Goal: Transaction & Acquisition: Purchase product/service

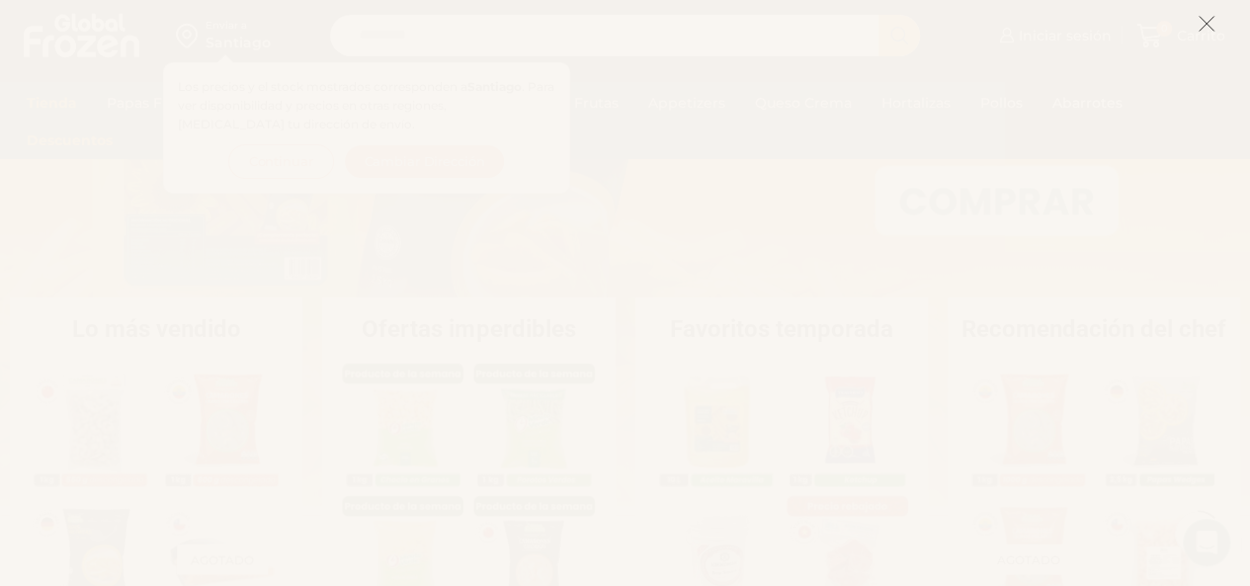
scroll to position [288, 0]
click at [1205, 24] on line at bounding box center [1207, 24] width 14 height 14
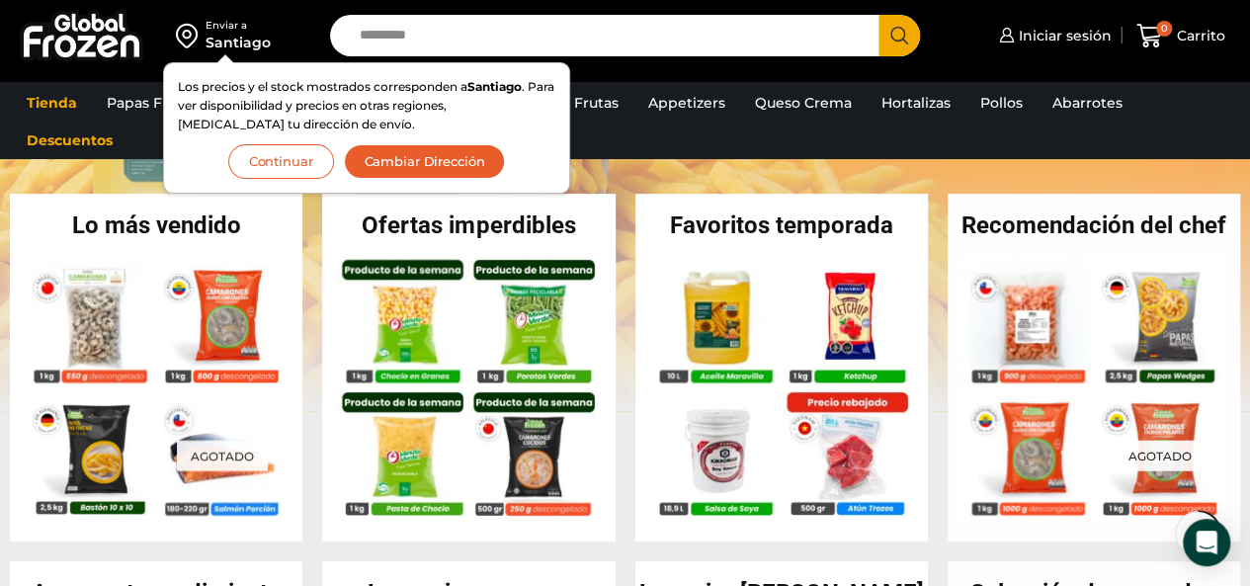
scroll to position [391, 0]
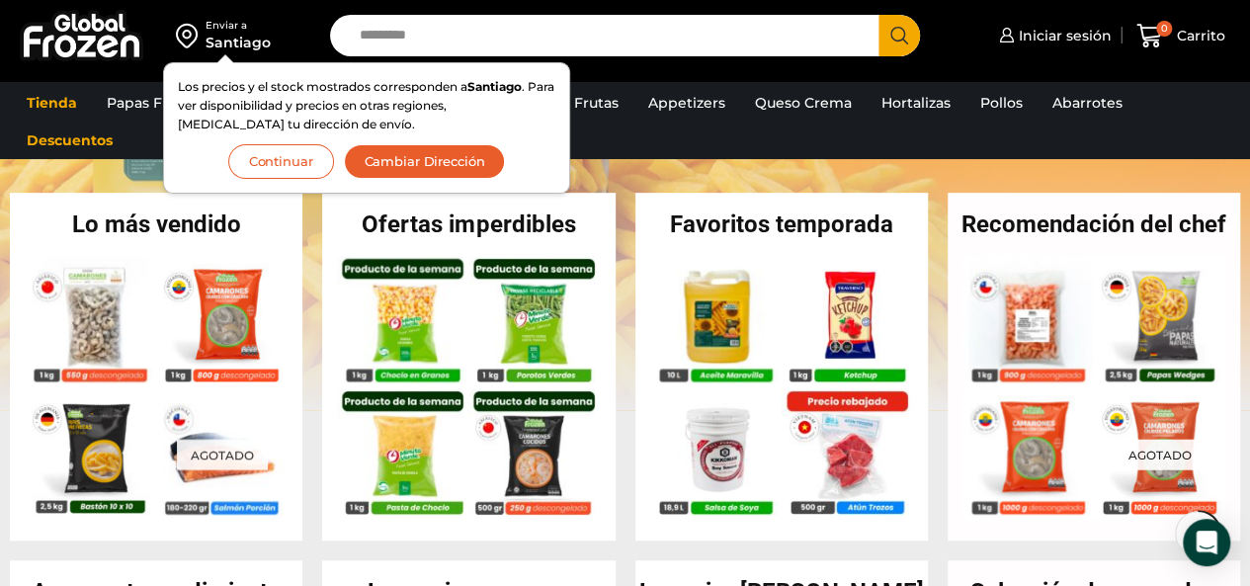
click at [533, 29] on input "Search input" at bounding box center [610, 36] width 520 height 42
type input "**********"
click at [878, 15] on button "Search" at bounding box center [899, 36] width 42 height 42
click at [273, 152] on button "Continuar" at bounding box center [281, 161] width 106 height 35
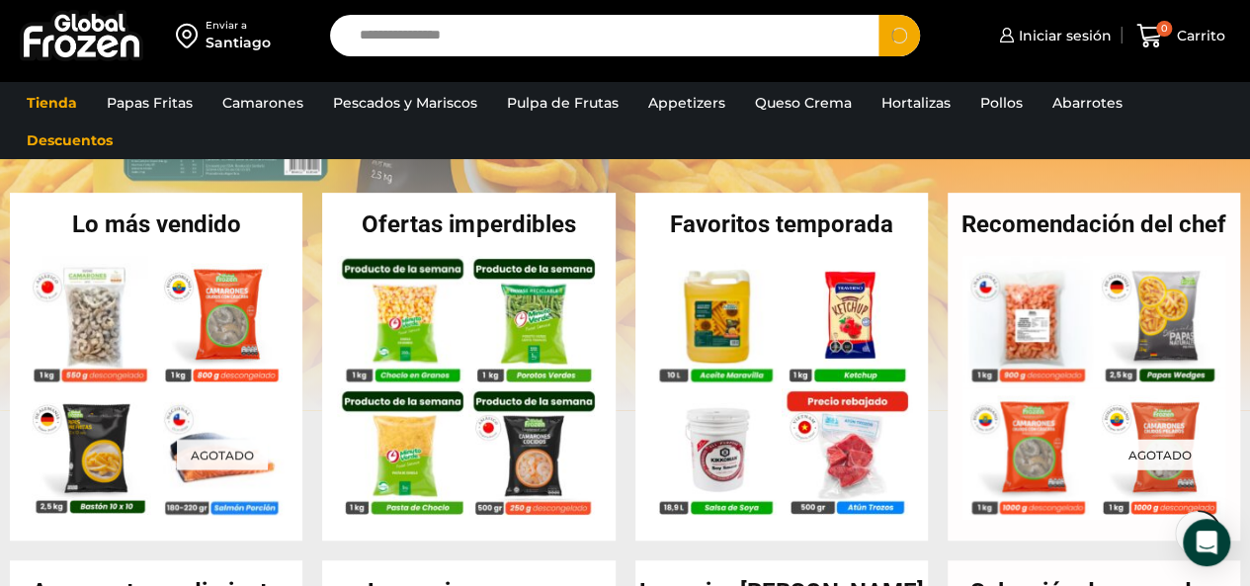
click at [530, 35] on input "**********" at bounding box center [610, 36] width 520 height 42
click at [878, 15] on button "Search" at bounding box center [899, 36] width 42 height 42
click at [532, 35] on input "**********" at bounding box center [610, 36] width 520 height 42
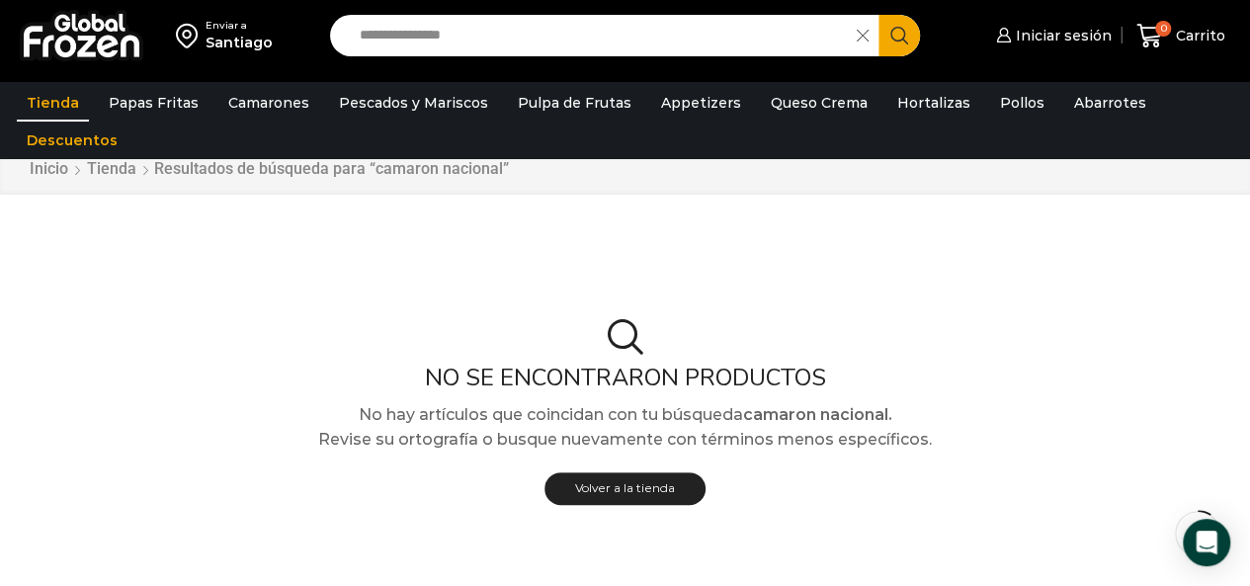
scroll to position [67, 0]
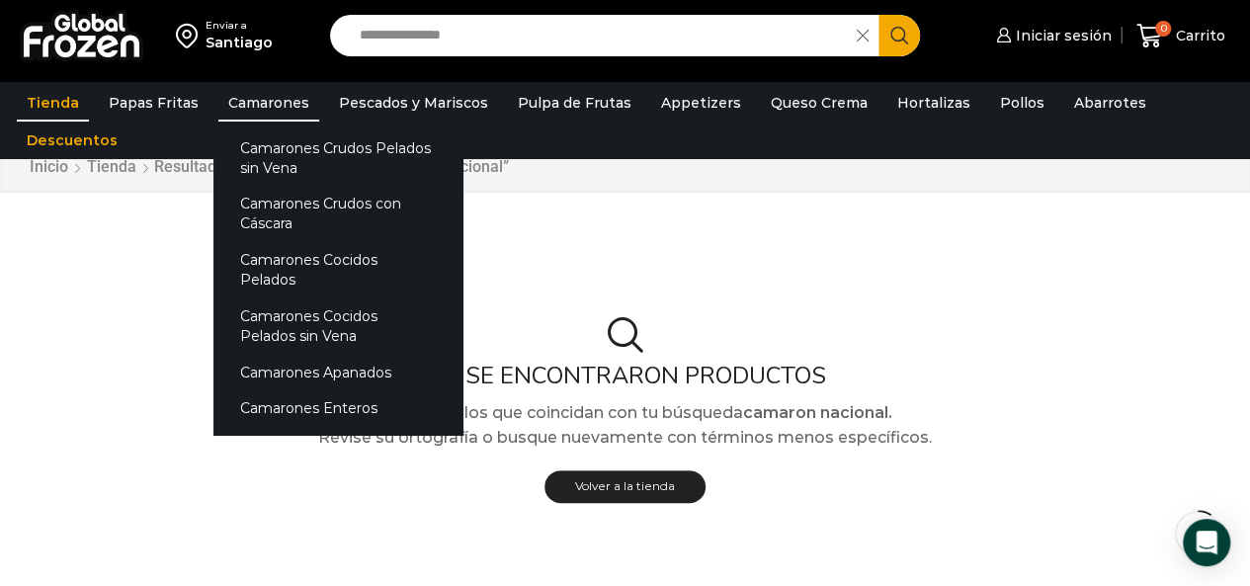
click at [274, 101] on link "Camarones" at bounding box center [268, 103] width 101 height 38
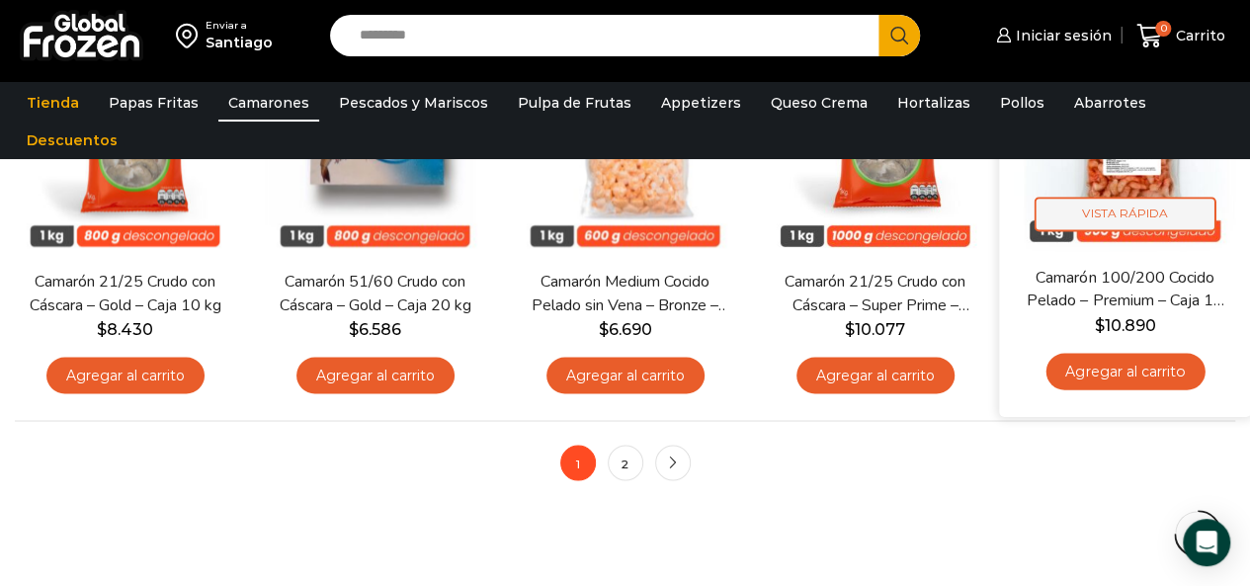
scroll to position [1505, 0]
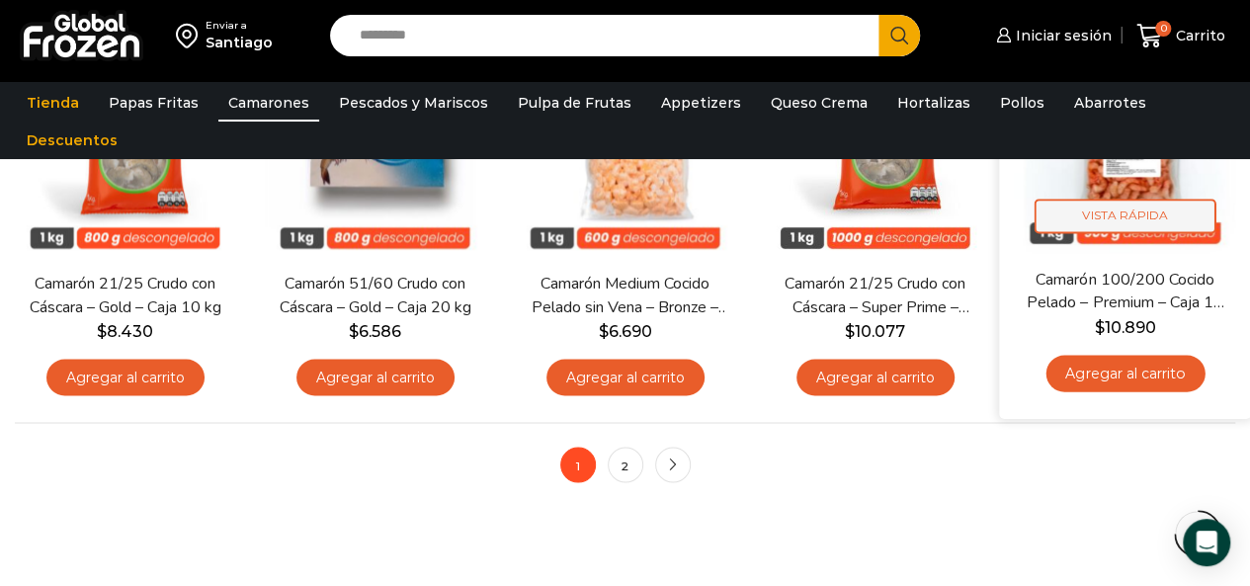
click at [1124, 210] on span "Vista Rápida" at bounding box center [1126, 216] width 182 height 35
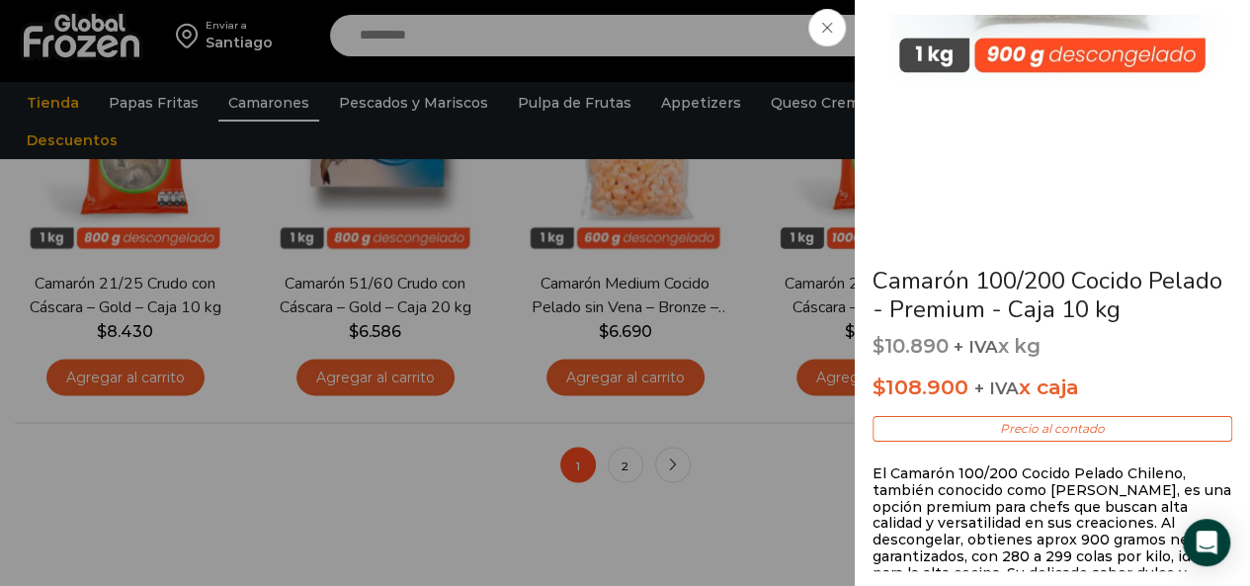
scroll to position [284, 0]
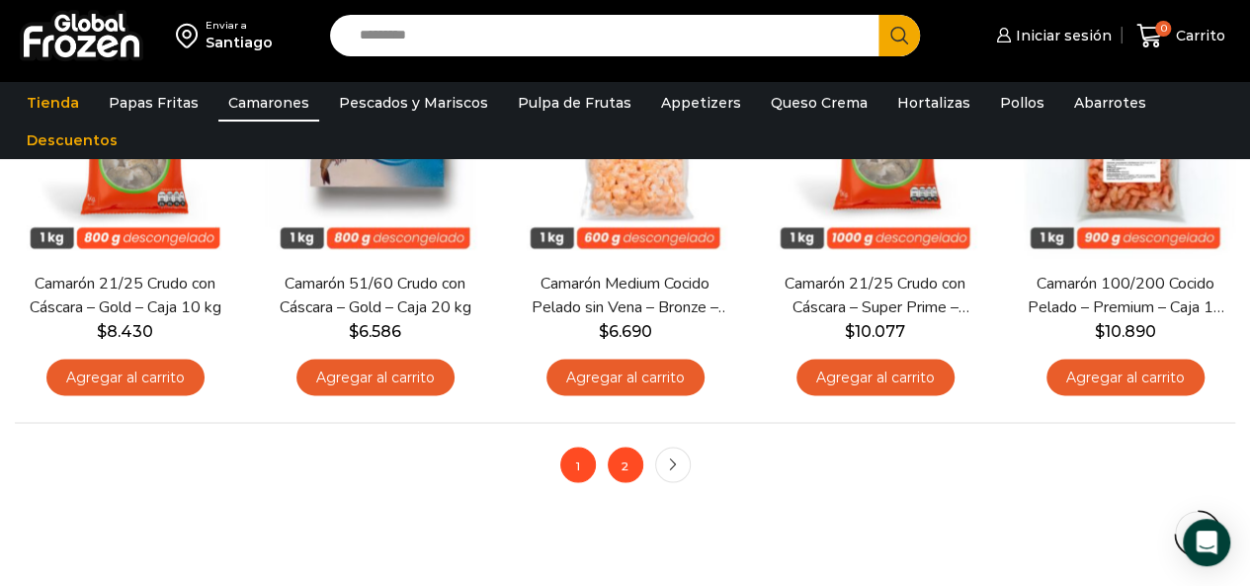
click at [618, 468] on link "2" at bounding box center [626, 465] width 36 height 36
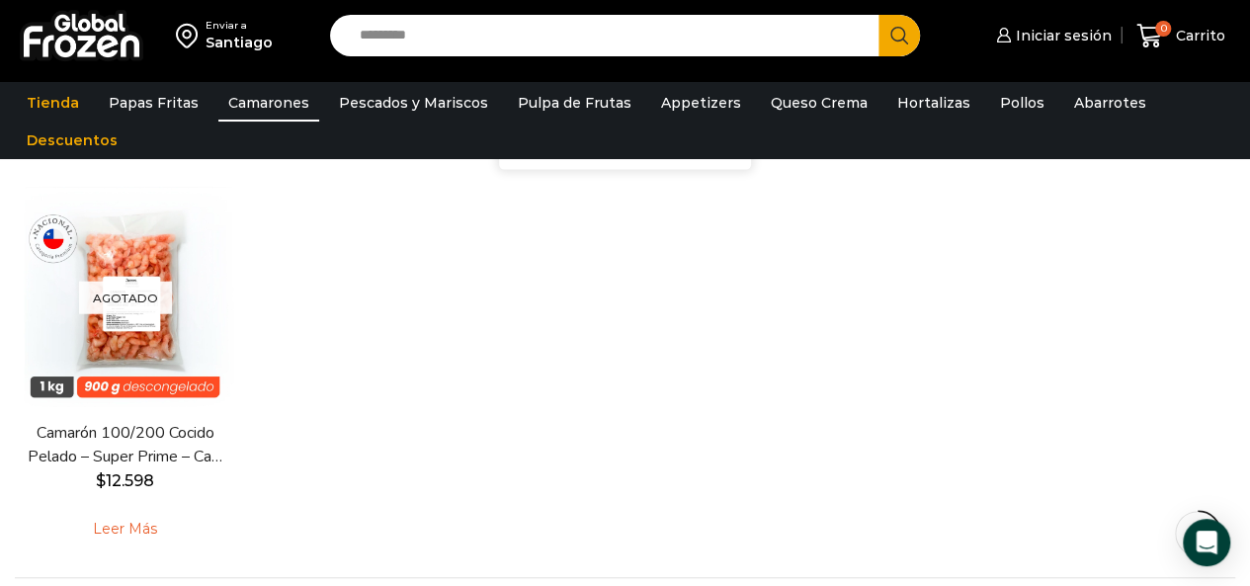
scroll to position [554, 0]
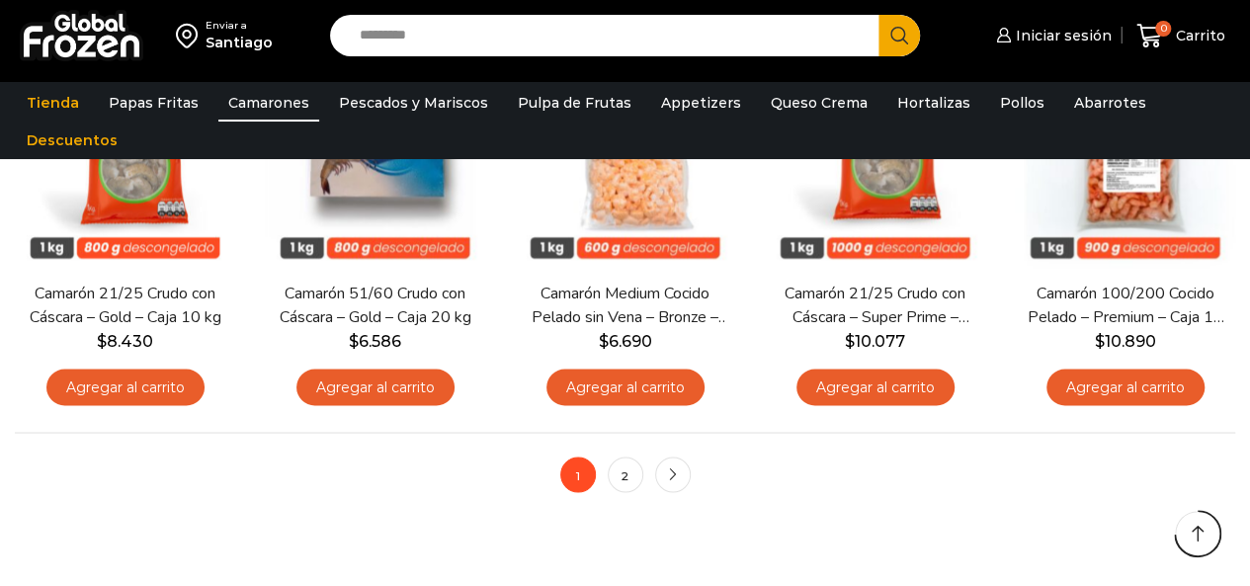
scroll to position [1505, 0]
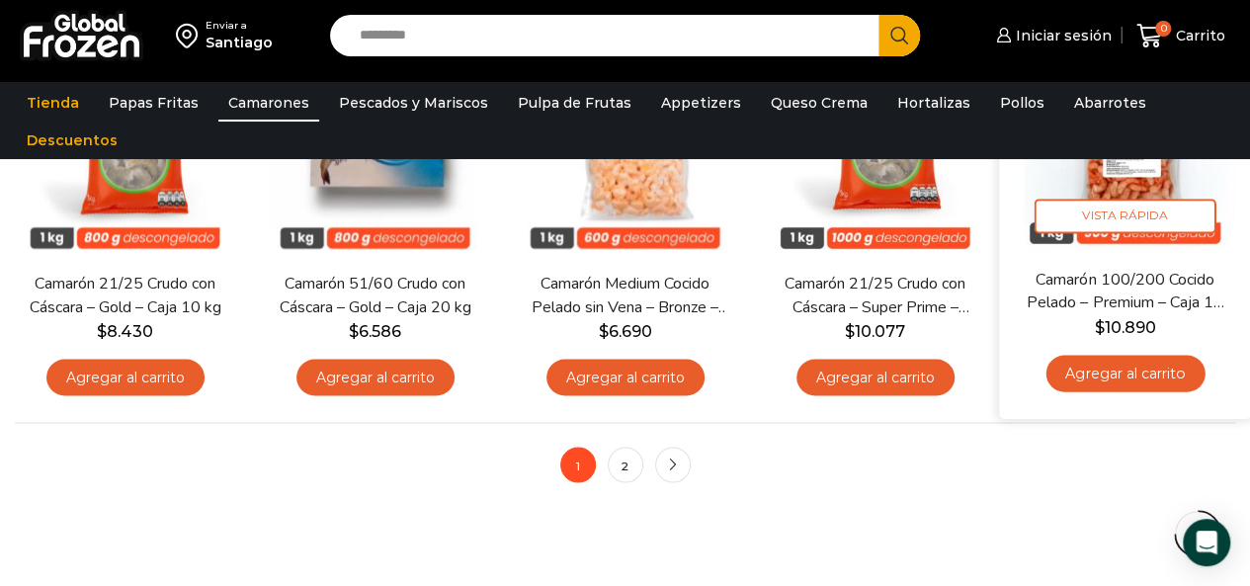
click at [1134, 195] on img at bounding box center [1125, 143] width 222 height 222
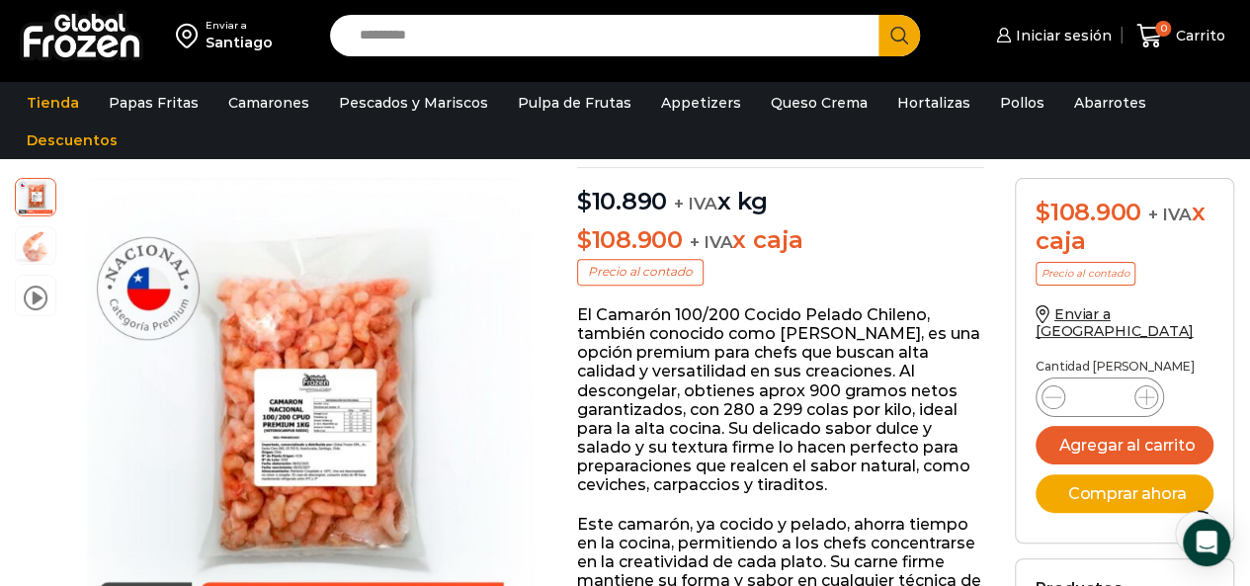
scroll to position [221, 0]
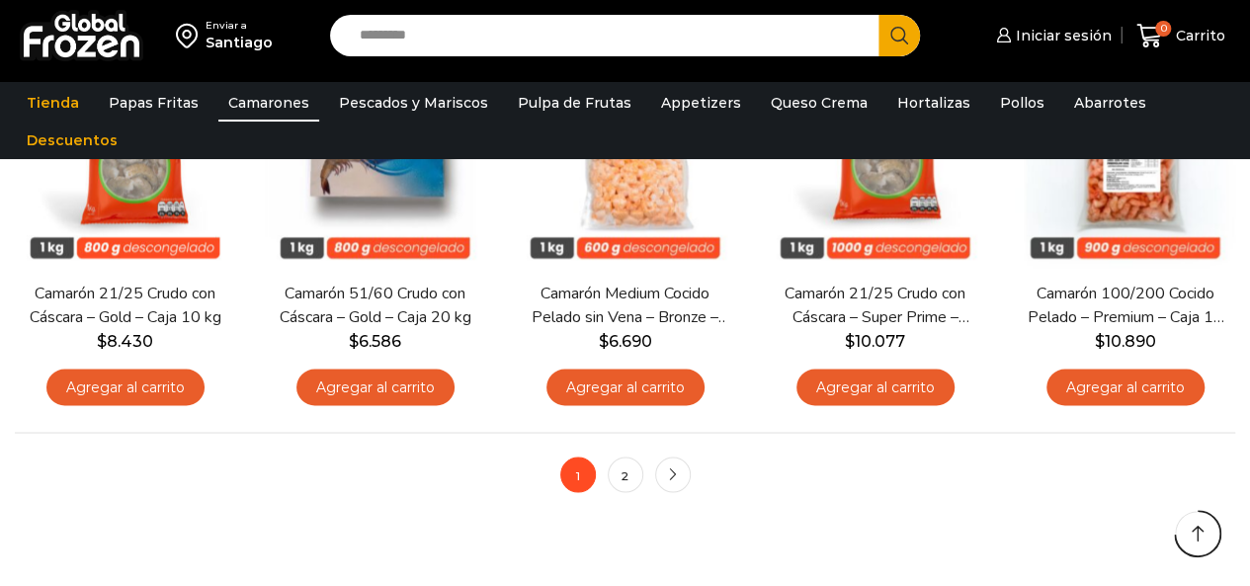
scroll to position [1505, 0]
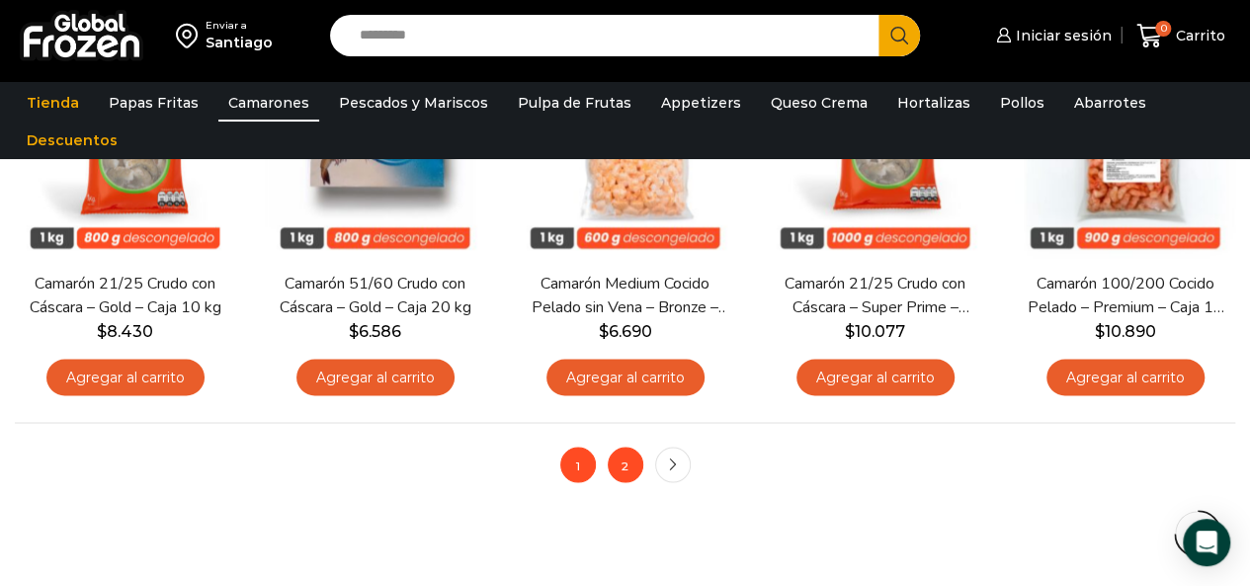
click at [634, 463] on link "2" at bounding box center [626, 465] width 36 height 36
click at [617, 464] on link "2" at bounding box center [626, 465] width 36 height 36
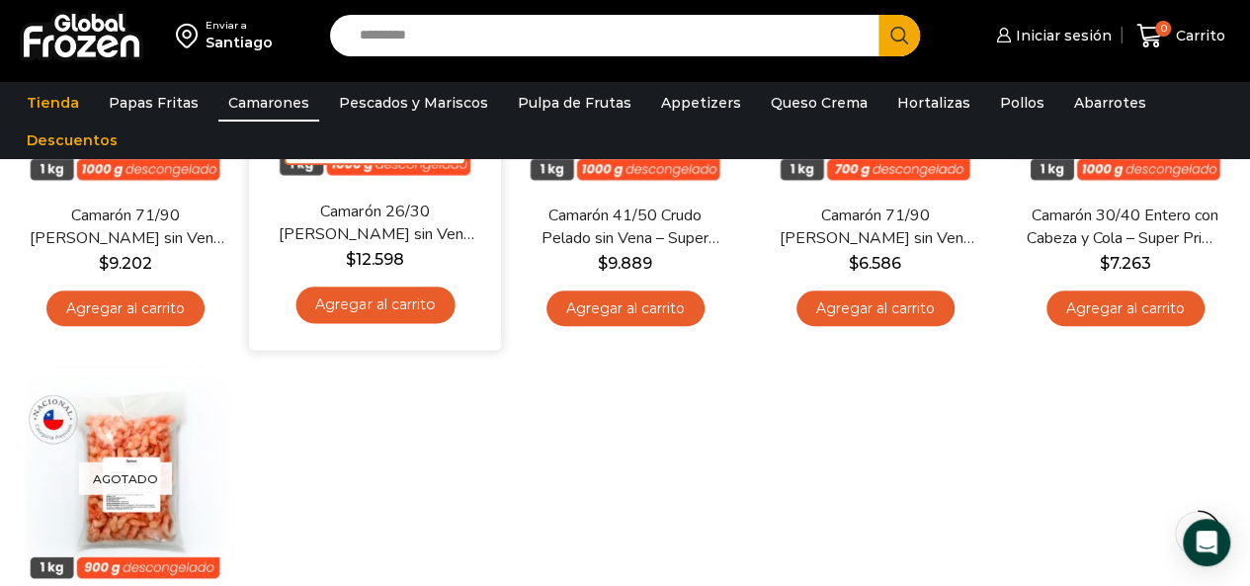
scroll to position [279, 0]
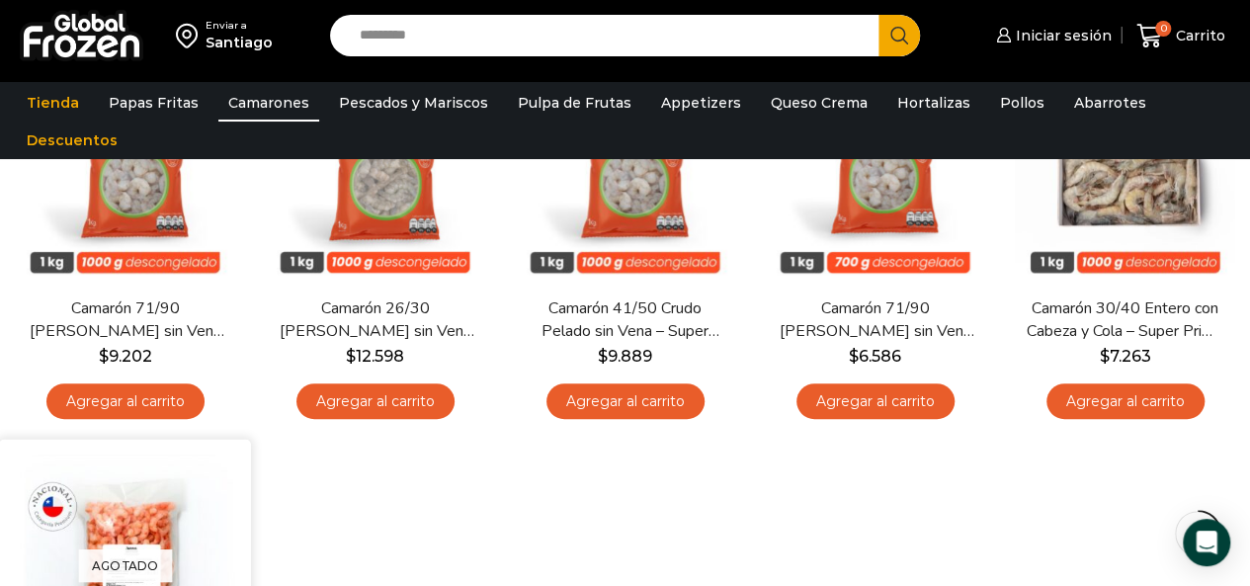
click at [124, 533] on div "Agotado [GEOGRAPHIC_DATA]" at bounding box center [125, 566] width 222 height 222
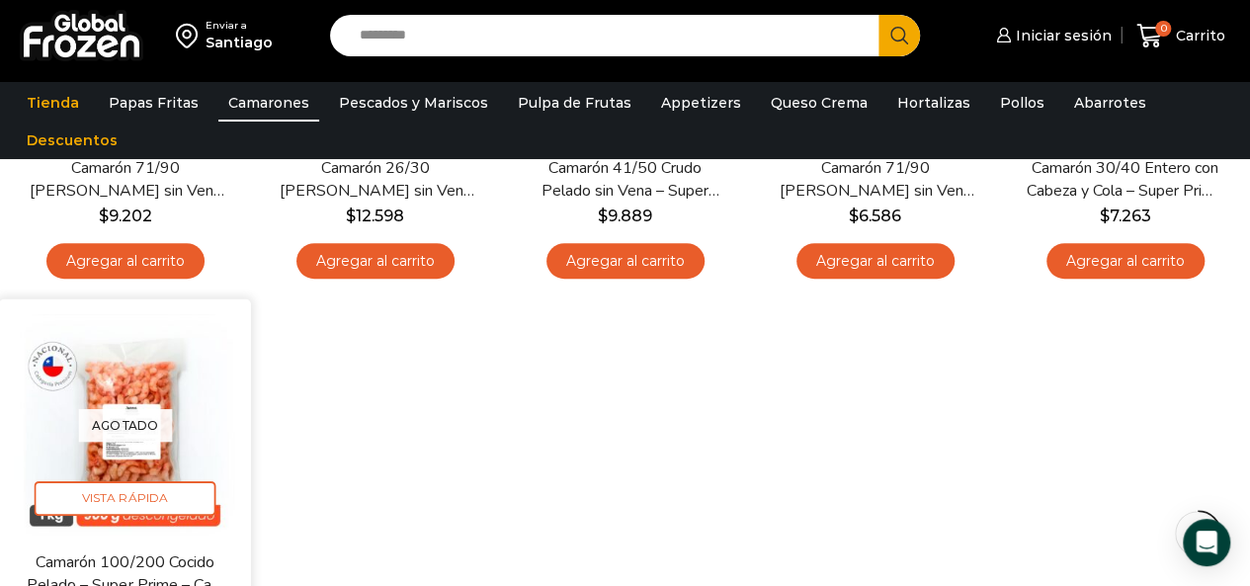
scroll to position [420, 0]
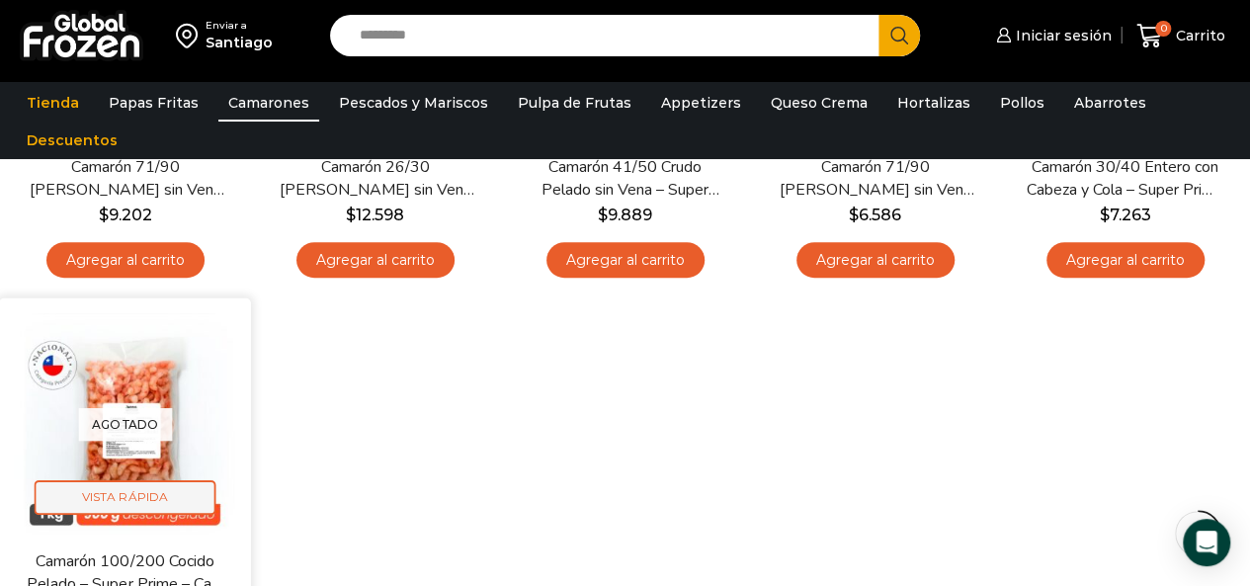
click at [139, 502] on span "Vista Rápida" at bounding box center [126, 497] width 182 height 35
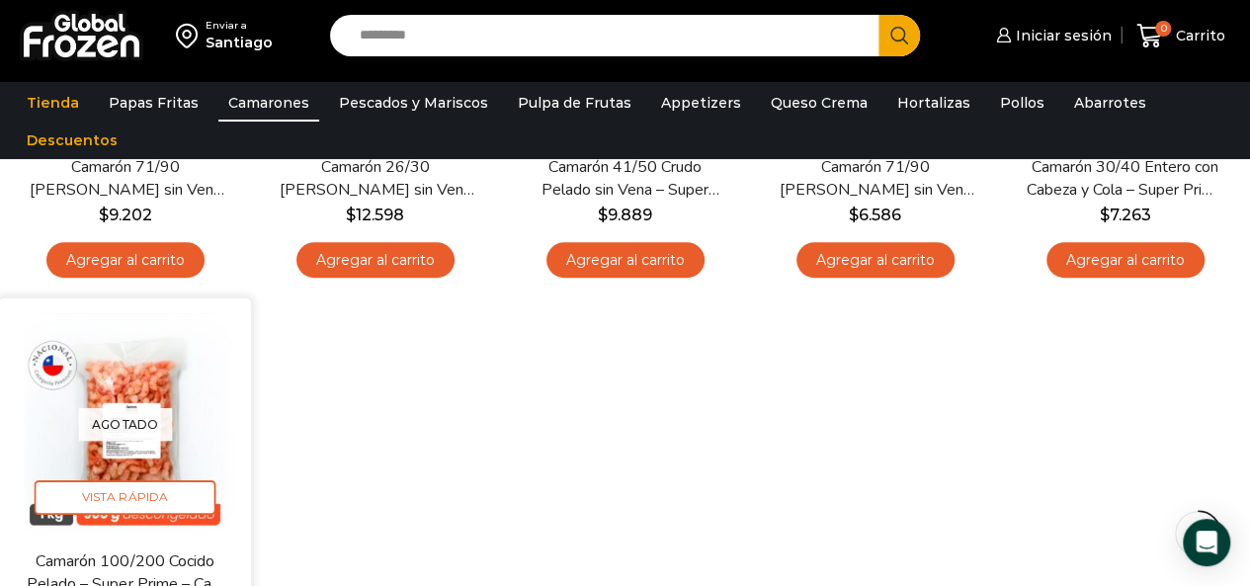
click at [123, 457] on div "Agotado Vista Rápida" at bounding box center [125, 424] width 222 height 222
click at [138, 489] on span "Vista Rápida" at bounding box center [126, 497] width 182 height 35
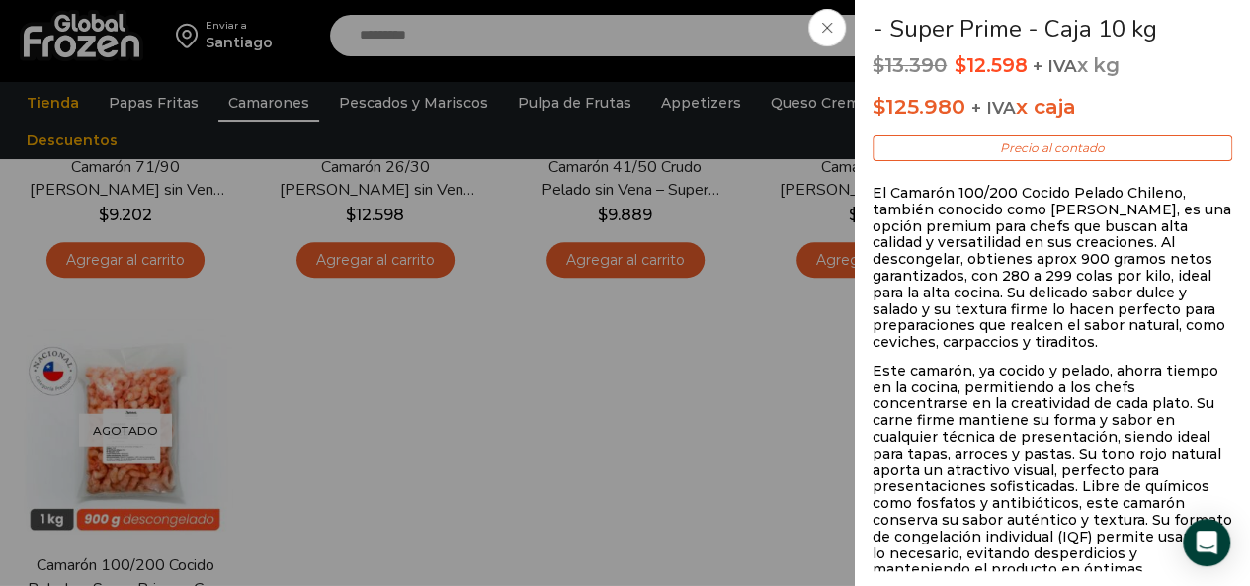
scroll to position [426, 0]
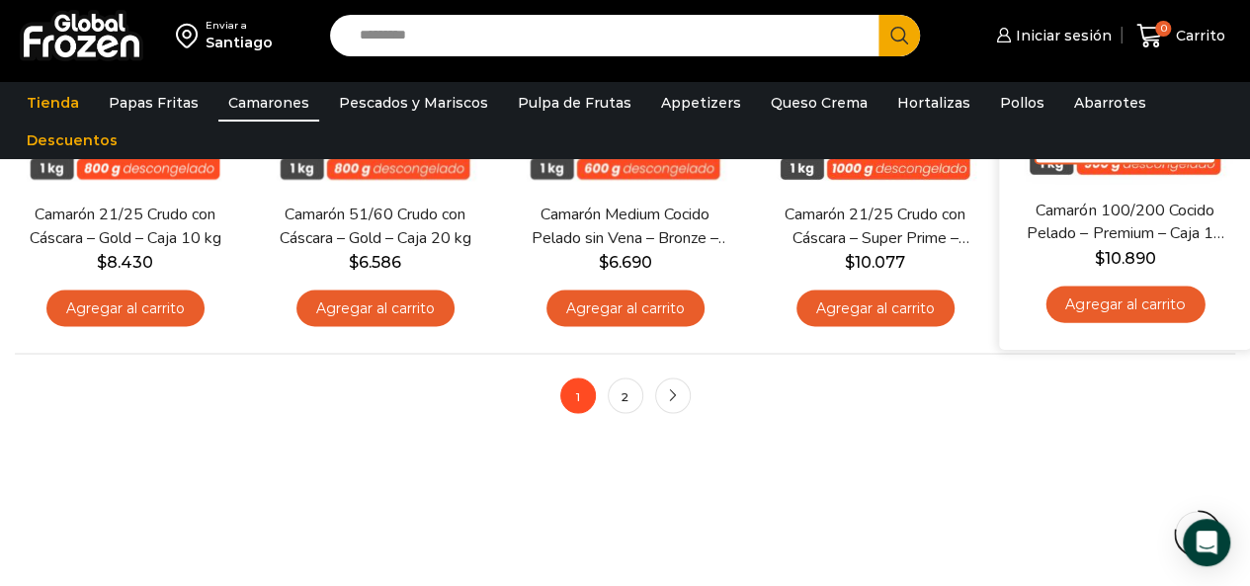
click at [1122, 238] on link "Camarón 100/200 Cocido Pelado – Premium – Caja 10 kg" at bounding box center [1125, 223] width 200 height 46
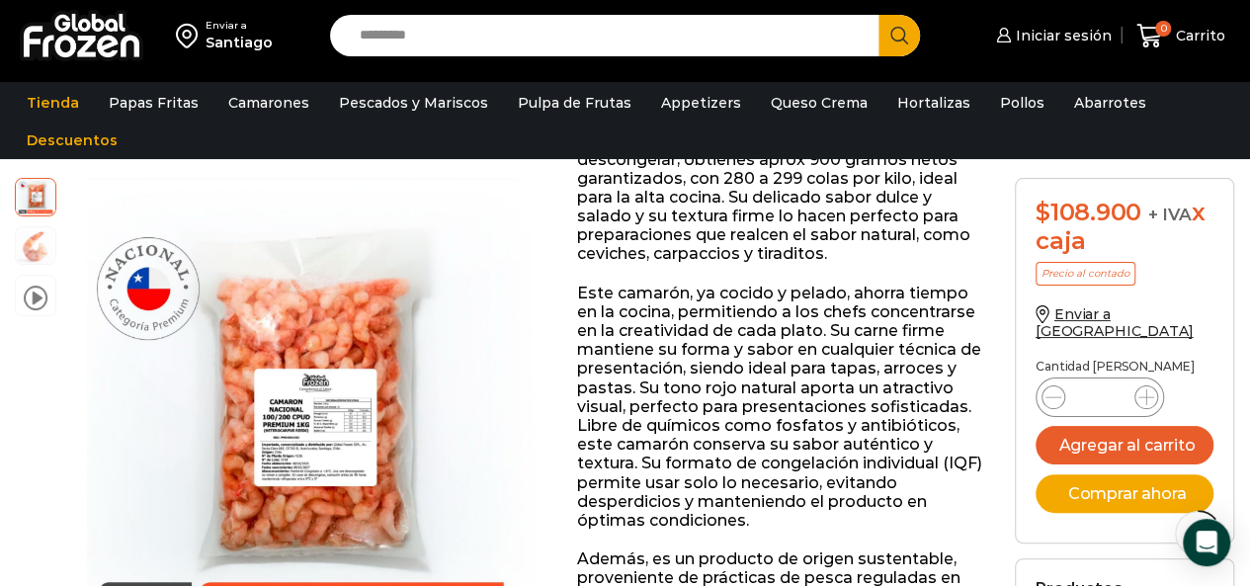
scroll to position [463, 0]
